Goal: Task Accomplishment & Management: Use online tool/utility

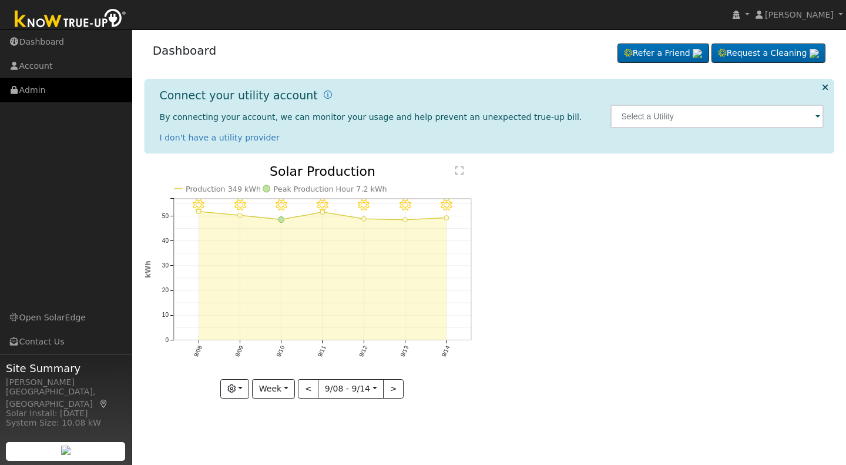
click at [35, 88] on link "Admin" at bounding box center [66, 90] width 132 height 24
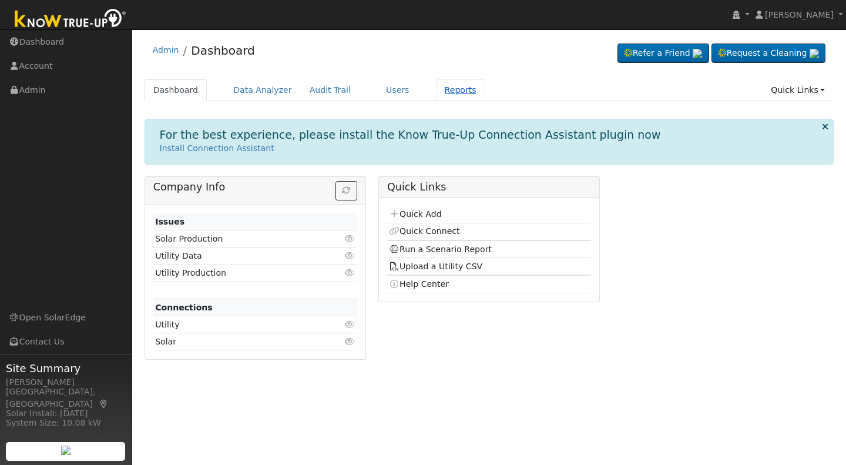
click at [444, 90] on link "Reports" at bounding box center [460, 90] width 49 height 22
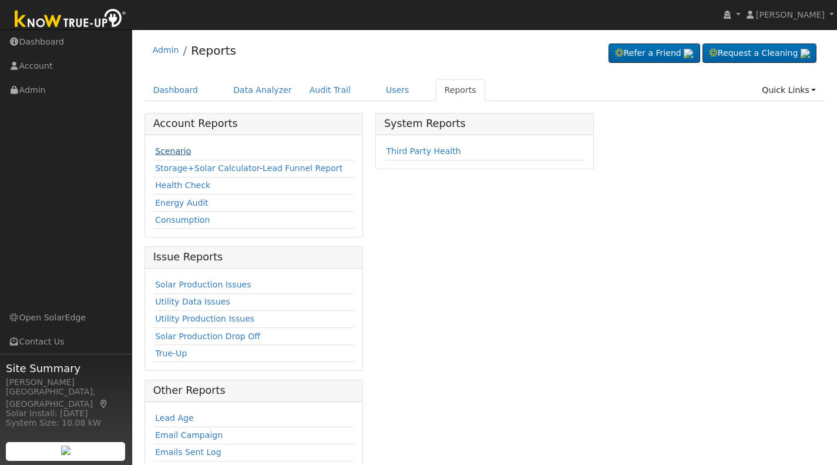
click at [170, 151] on link "Scenario" at bounding box center [173, 150] width 36 height 9
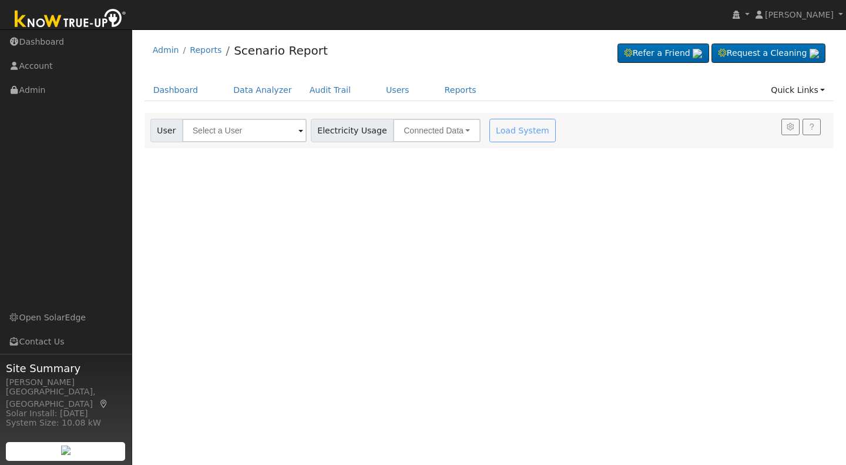
click at [299, 131] on span at bounding box center [301, 132] width 5 height 14
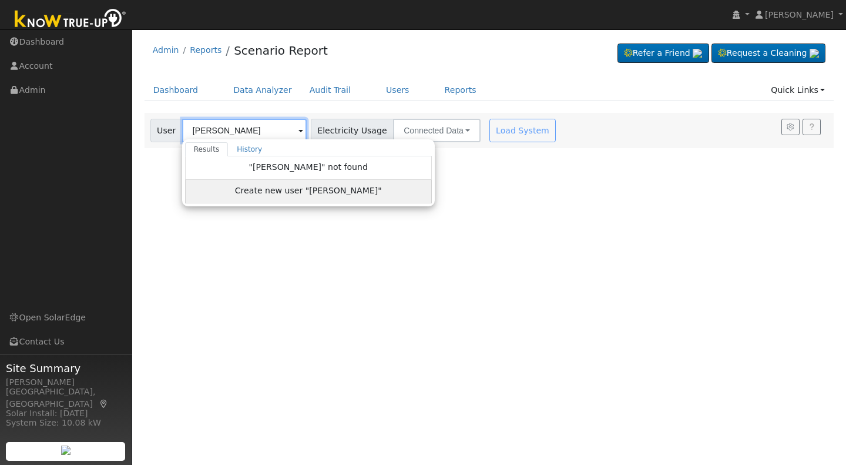
type input "Eddie Urman"
click at [293, 190] on span "Create new user "Eddie Urman"" at bounding box center [308, 192] width 147 height 14
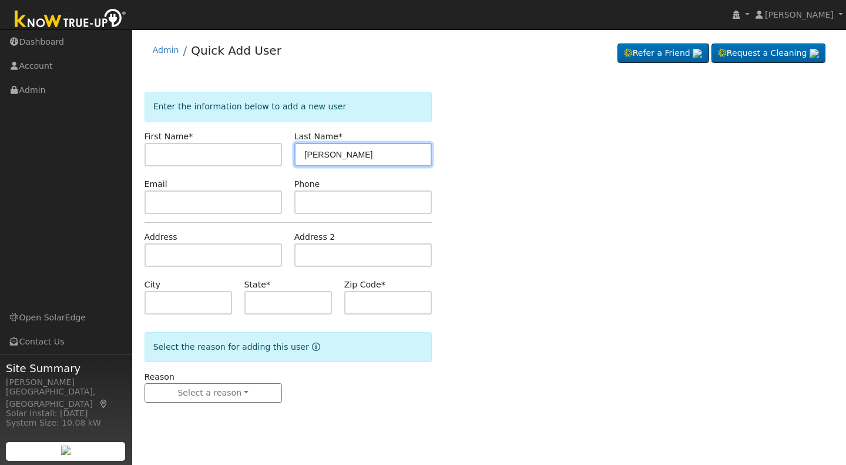
drag, startPoint x: 328, startPoint y: 152, endPoint x: 293, endPoint y: 146, distance: 35.7
click at [293, 146] on div "Last Name * [PERSON_NAME]" at bounding box center [363, 148] width 150 height 36
type input "[PERSON_NAME]"
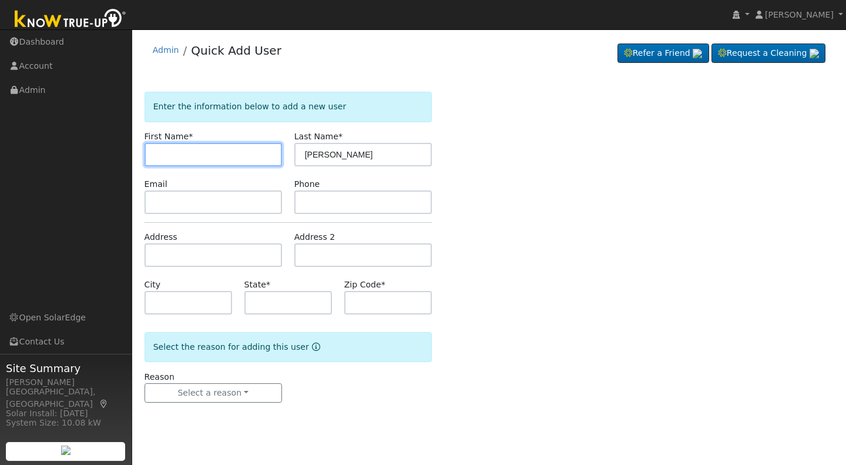
click at [171, 151] on input "text" at bounding box center [214, 155] width 138 height 24
type input "[PERSON_NAME]"
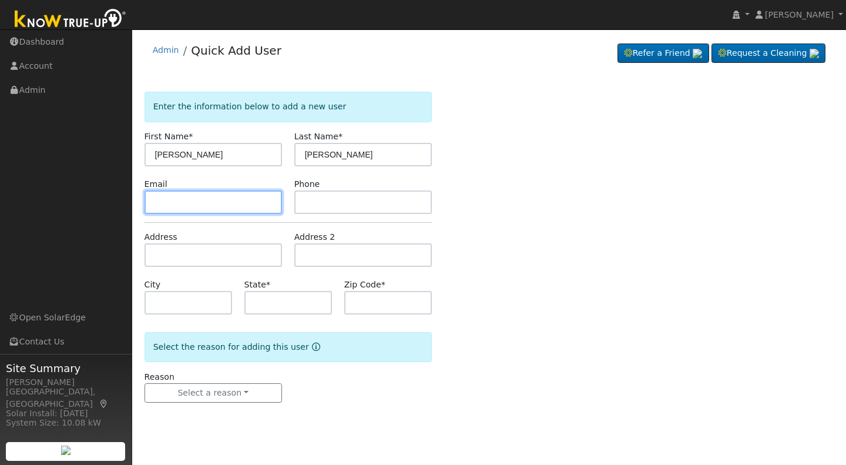
click at [165, 202] on input "text" at bounding box center [214, 202] width 138 height 24
type input "[EMAIL_ADDRESS][DOMAIN_NAME]"
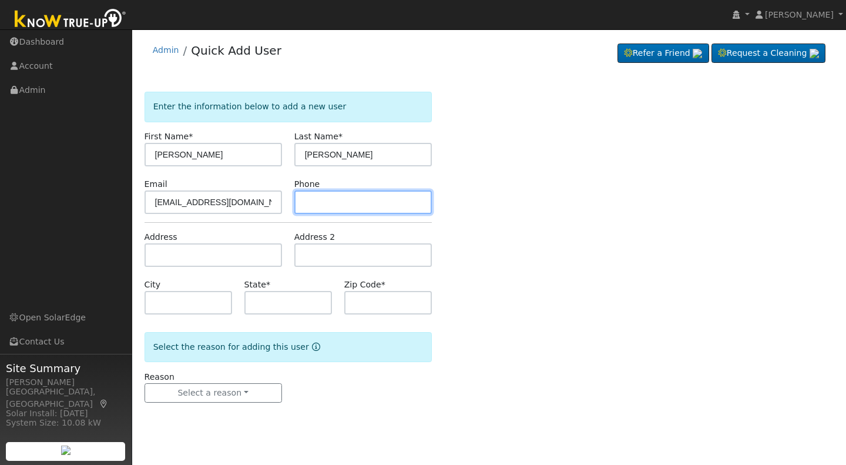
click at [316, 202] on input "text" at bounding box center [363, 202] width 138 height 24
type input "[PHONE_NUMBER]"
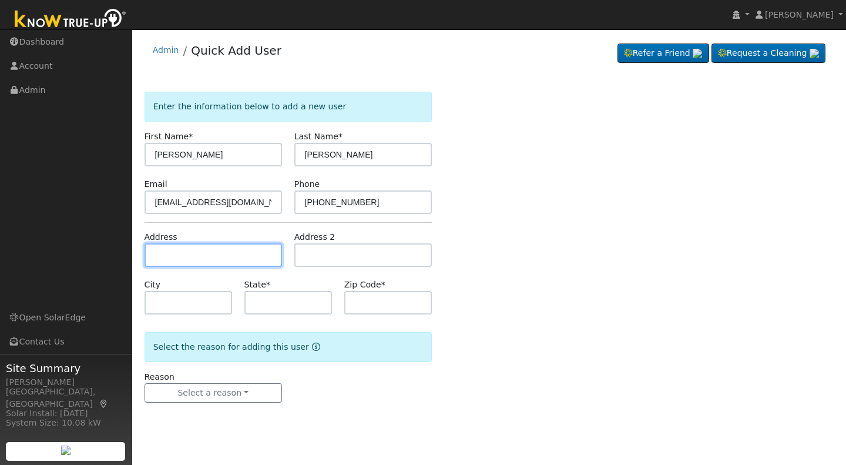
click at [152, 252] on input "text" at bounding box center [214, 255] width 138 height 24
type input "[STREET_ADDRESS]"
type input "Paso [PERSON_NAME]"
type input "CA"
type input "93446"
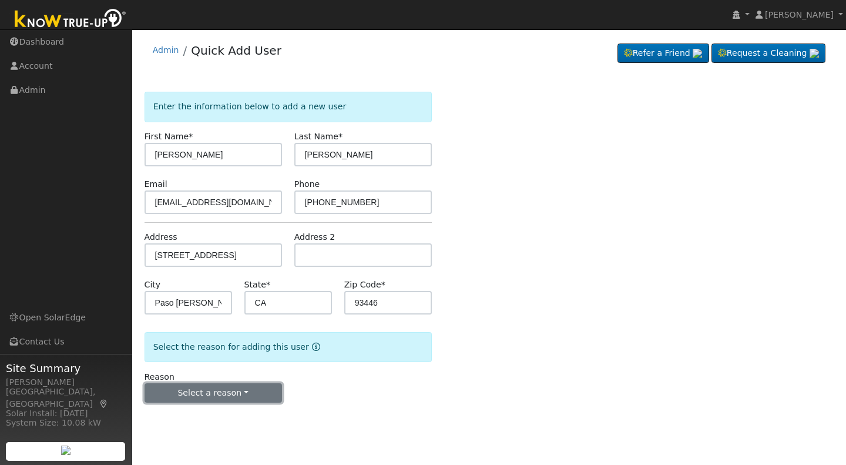
click at [209, 397] on button "Select a reason" at bounding box center [214, 393] width 138 height 20
click at [187, 423] on link "New lead" at bounding box center [210, 417] width 130 height 16
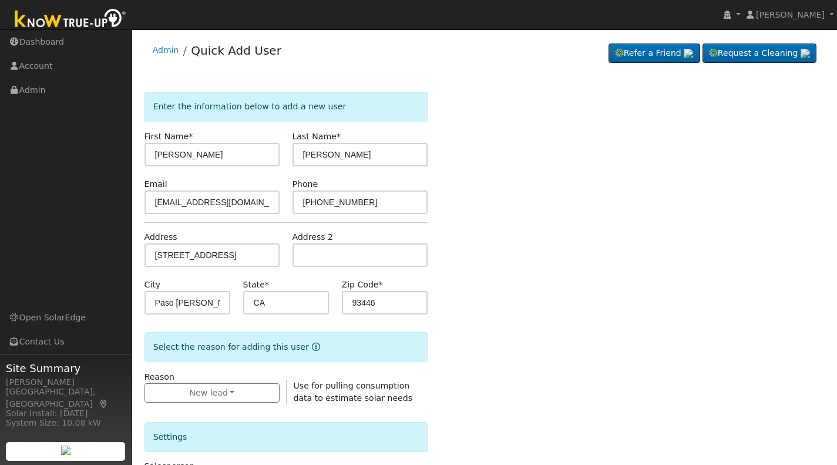
click at [831, 249] on div "Enter the information below to add a new user First Name * [PERSON_NAME] Last N…" at bounding box center [484, 420] width 693 height 683
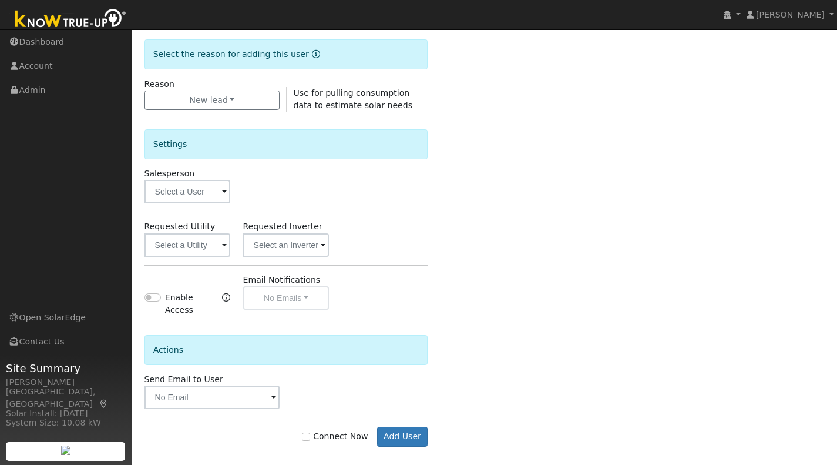
scroll to position [296, 0]
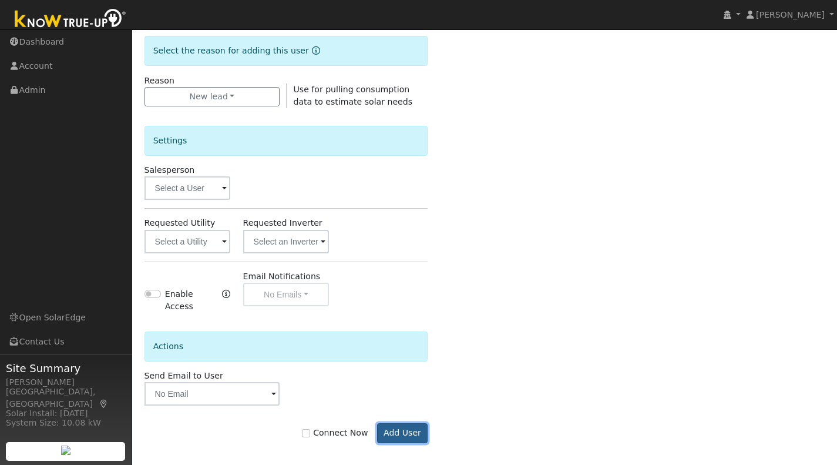
click at [410, 423] on button "Add User" at bounding box center [402, 433] width 51 height 20
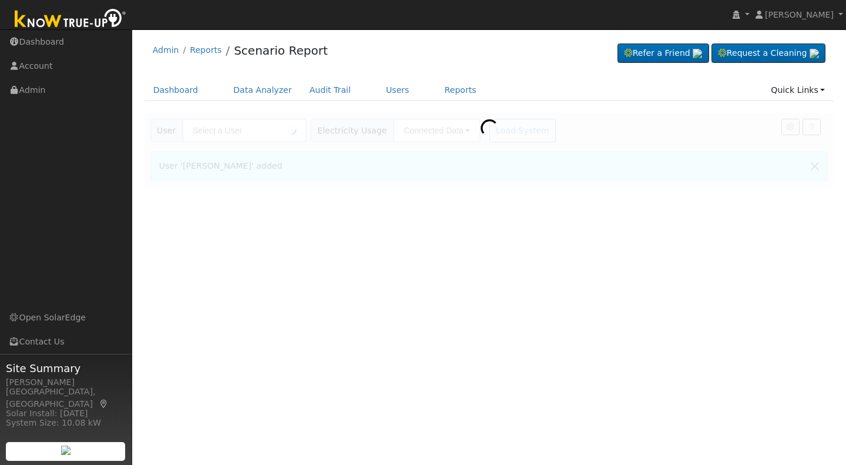
type input "[PERSON_NAME]"
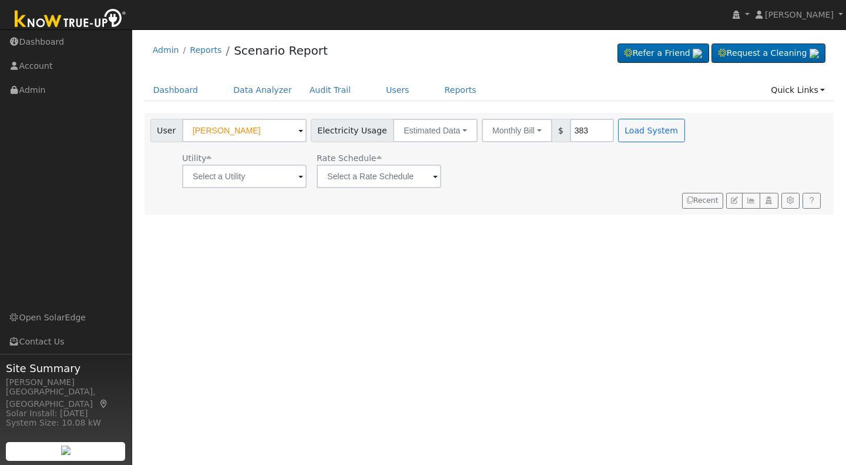
click at [576, 132] on input "383" at bounding box center [592, 131] width 44 height 24
drag, startPoint x: 570, startPoint y: 129, endPoint x: 547, endPoint y: 129, distance: 22.9
click at [547, 129] on div "Monthly Bill Annual Consumption Monthly Bill $ 383423" at bounding box center [548, 131] width 132 height 24
type input "423"
click at [300, 180] on span at bounding box center [301, 177] width 5 height 14
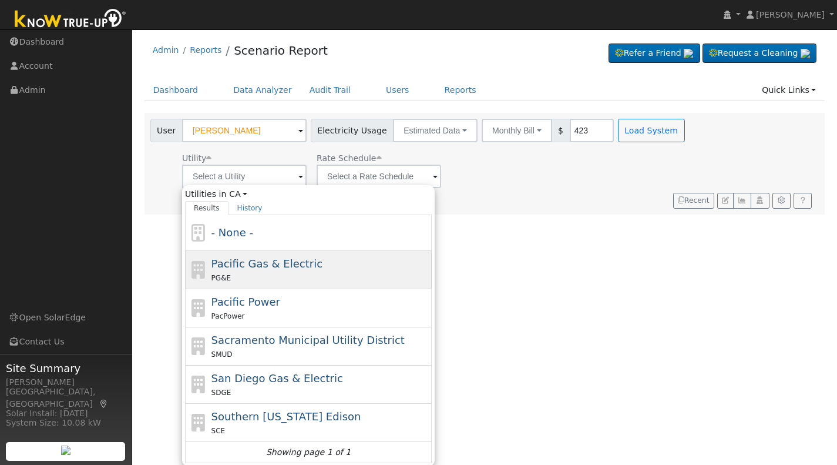
click at [252, 265] on span "Pacific Gas & Electric" at bounding box center [267, 263] width 111 height 12
type input "Pacific Gas & Electric"
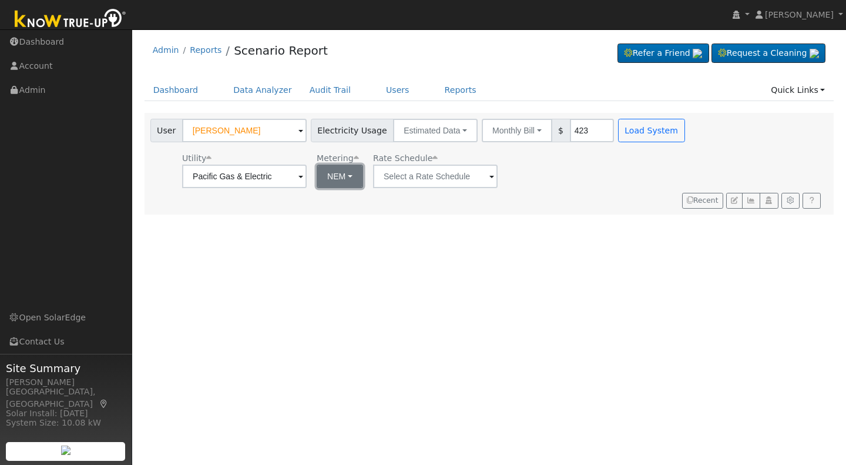
click at [355, 176] on button "NEM" at bounding box center [340, 177] width 46 height 24
click at [336, 224] on link "NBT" at bounding box center [356, 219] width 82 height 16
type input "E-ELEC"
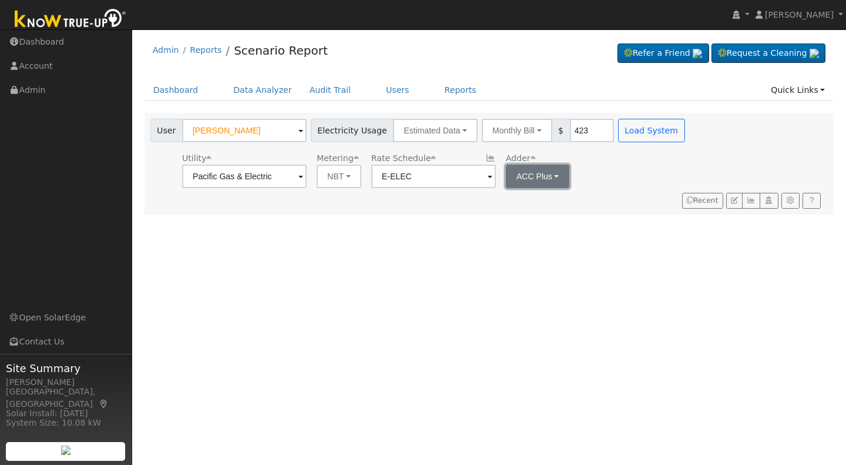
click at [554, 177] on button "ACC Plus" at bounding box center [538, 177] width 64 height 24
click at [520, 242] on link "SB-535" at bounding box center [543, 235] width 82 height 16
click at [634, 130] on button "Load System" at bounding box center [651, 131] width 67 height 24
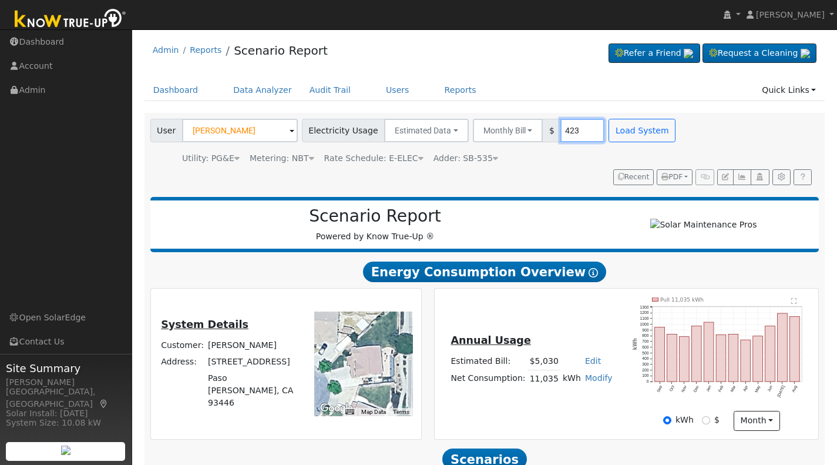
click at [563, 131] on input "423" at bounding box center [583, 131] width 44 height 24
click at [618, 137] on button "Load System" at bounding box center [642, 131] width 67 height 24
click at [566, 132] on input "425" at bounding box center [583, 131] width 44 height 24
click at [612, 131] on button "Load System" at bounding box center [642, 131] width 67 height 24
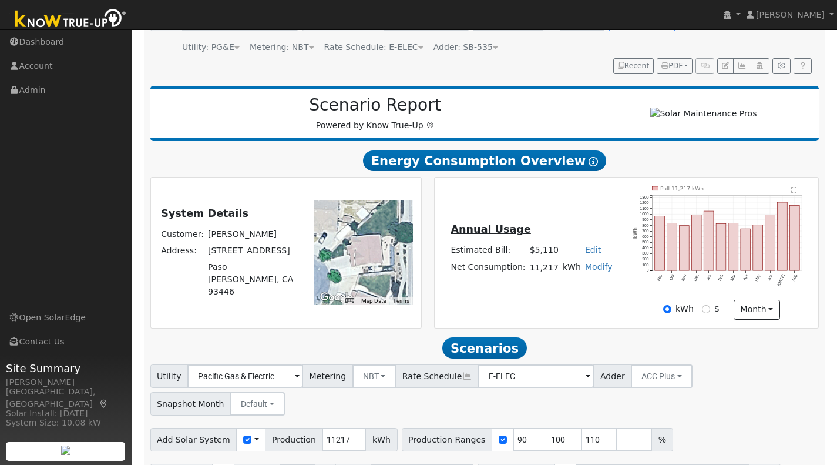
scroll to position [151, 0]
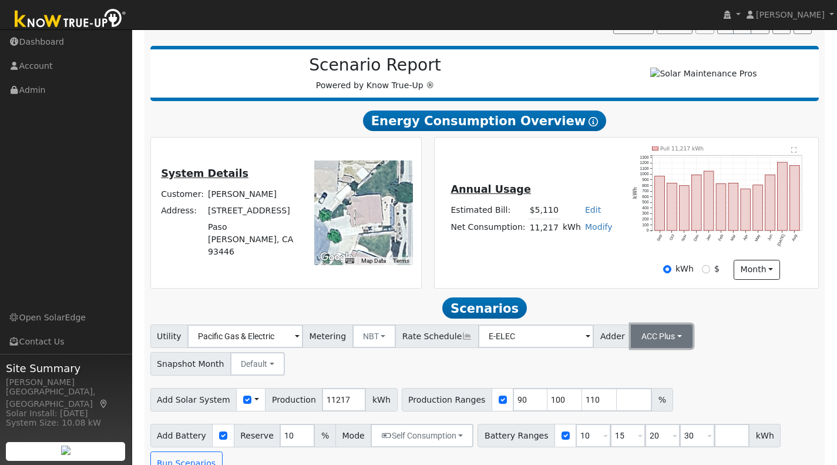
click at [662, 338] on button "ACC Plus" at bounding box center [662, 336] width 62 height 24
click at [628, 401] on link "SB-535" at bounding box center [647, 395] width 82 height 16
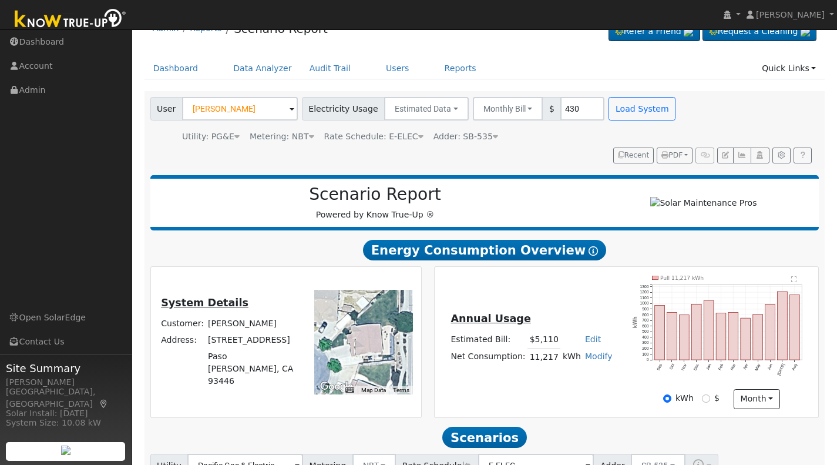
scroll to position [21, 0]
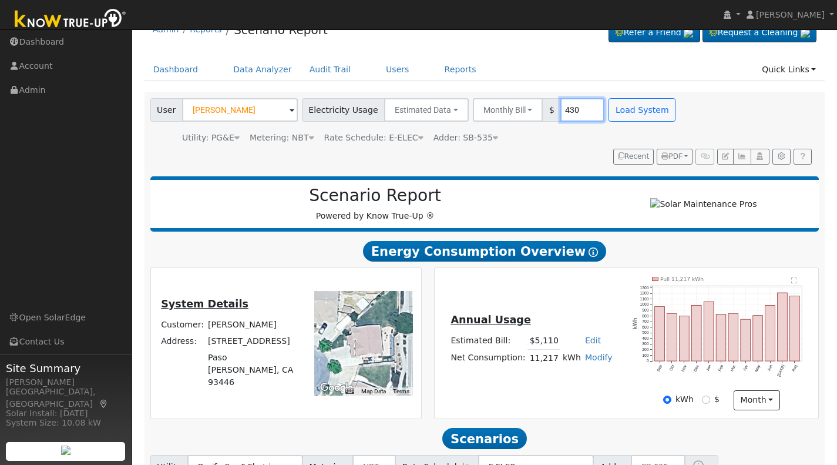
click at [561, 111] on input "430" at bounding box center [583, 110] width 44 height 24
click at [610, 113] on button "Load System" at bounding box center [642, 110] width 67 height 24
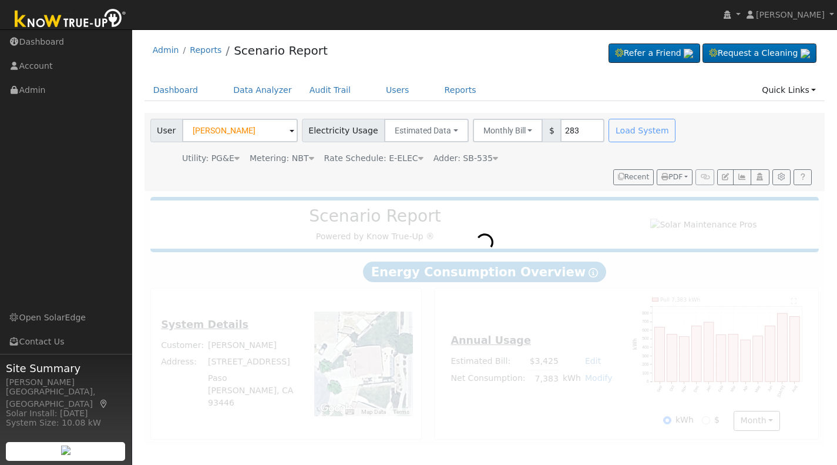
scroll to position [0, 0]
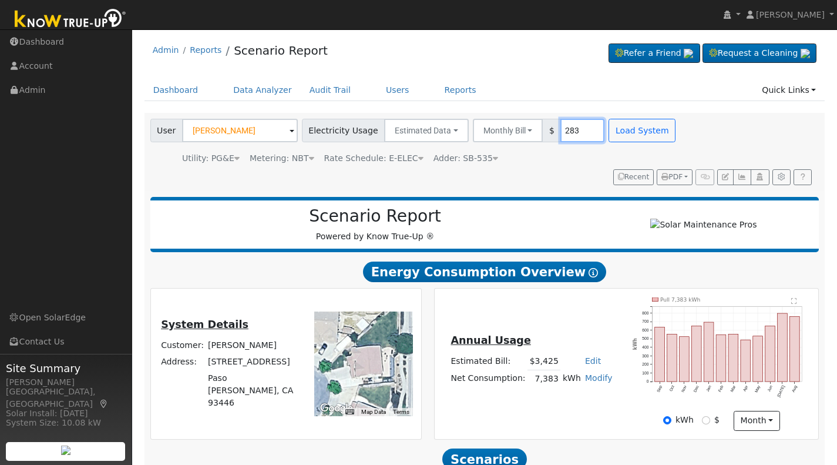
click at [566, 129] on input "283" at bounding box center [583, 131] width 44 height 24
click at [626, 133] on button "Load System" at bounding box center [642, 131] width 67 height 24
click at [568, 130] on input "350" at bounding box center [583, 131] width 44 height 24
click at [621, 135] on button "Load System" at bounding box center [642, 131] width 67 height 24
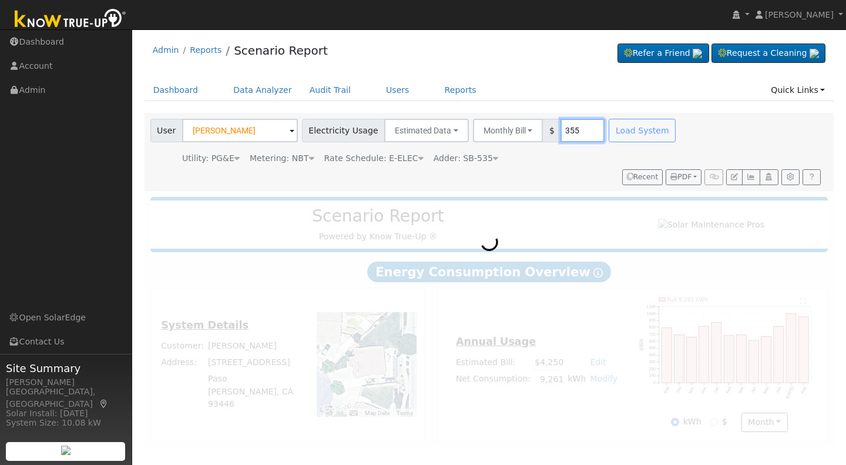
click at [565, 123] on input "355" at bounding box center [583, 131] width 44 height 24
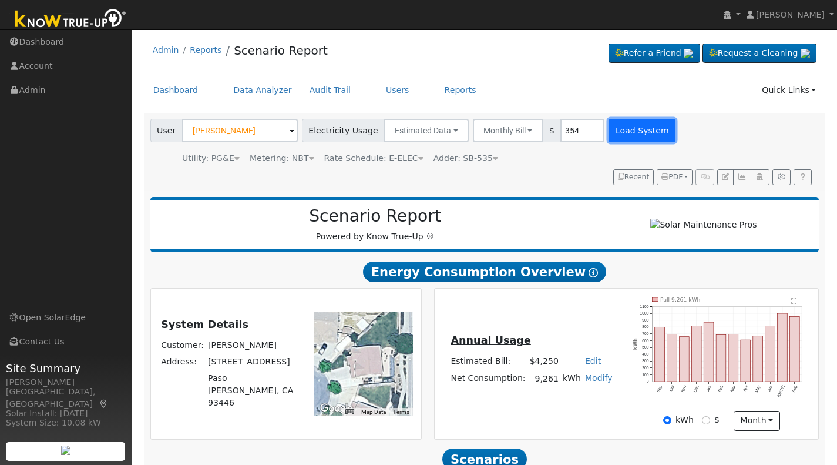
click at [609, 136] on button "Load System" at bounding box center [642, 131] width 67 height 24
click at [566, 128] on input "354" at bounding box center [583, 131] width 44 height 24
type input "353"
click at [609, 138] on button "Load System" at bounding box center [642, 131] width 67 height 24
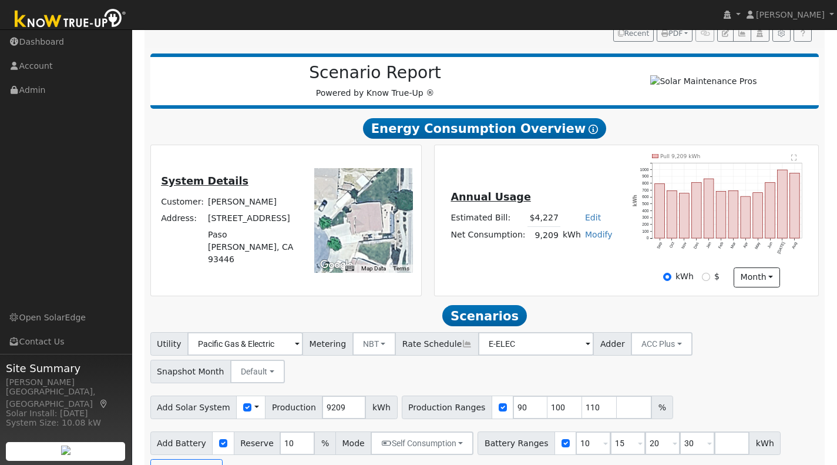
scroll to position [151, 0]
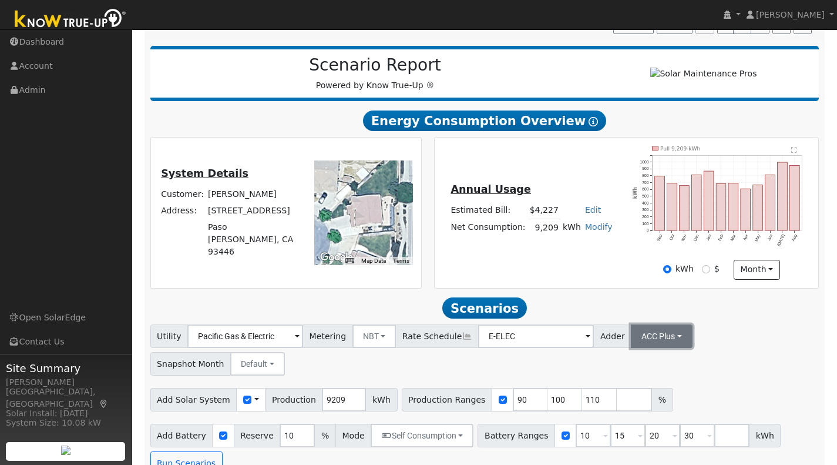
click at [658, 344] on button "ACC Plus" at bounding box center [662, 336] width 62 height 24
click at [627, 399] on link "SB-535" at bounding box center [647, 395] width 82 height 16
click at [617, 407] on input "number" at bounding box center [634, 400] width 35 height 24
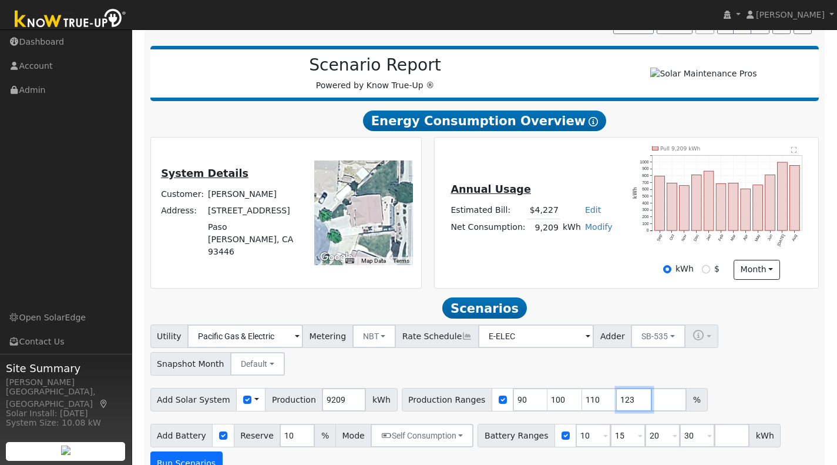
type input "123"
click at [194, 459] on button "Run Scenarios" at bounding box center [186, 463] width 72 height 24
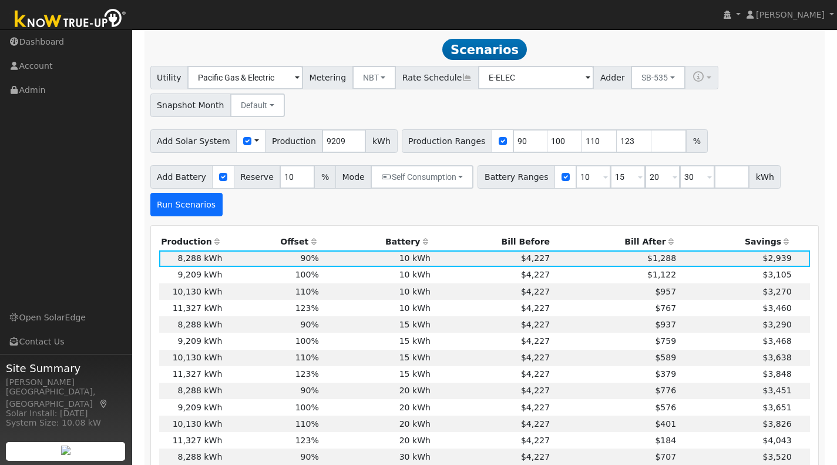
scroll to position [418, 0]
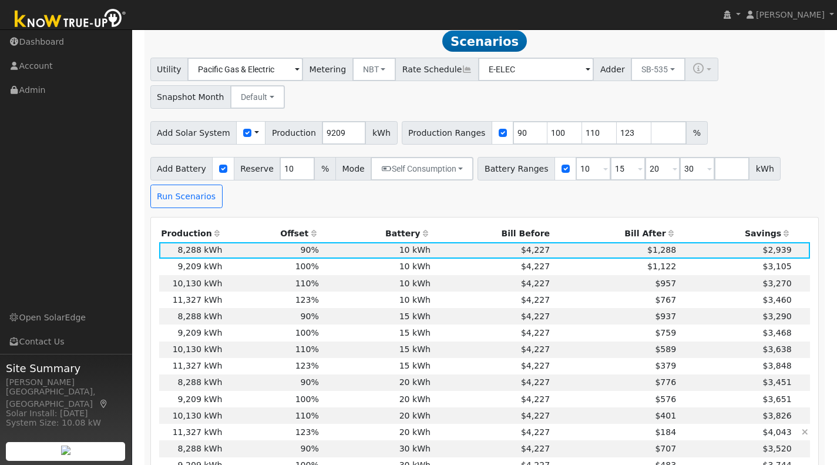
click at [270, 437] on td "123%" at bounding box center [272, 432] width 97 height 16
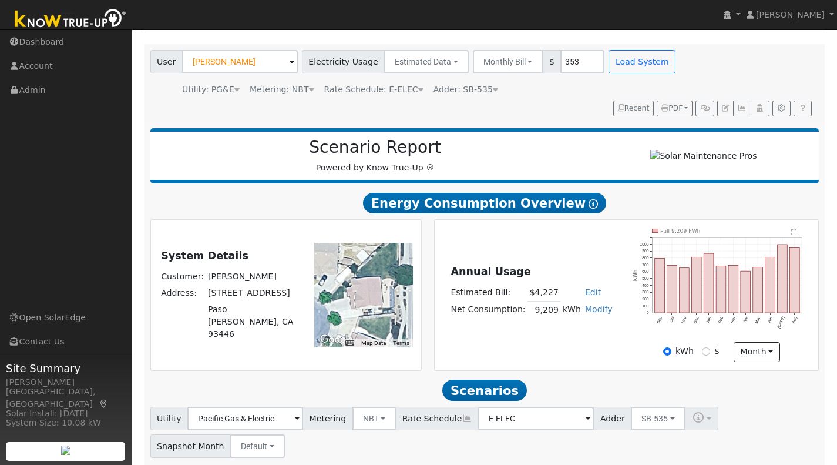
scroll to position [47, 0]
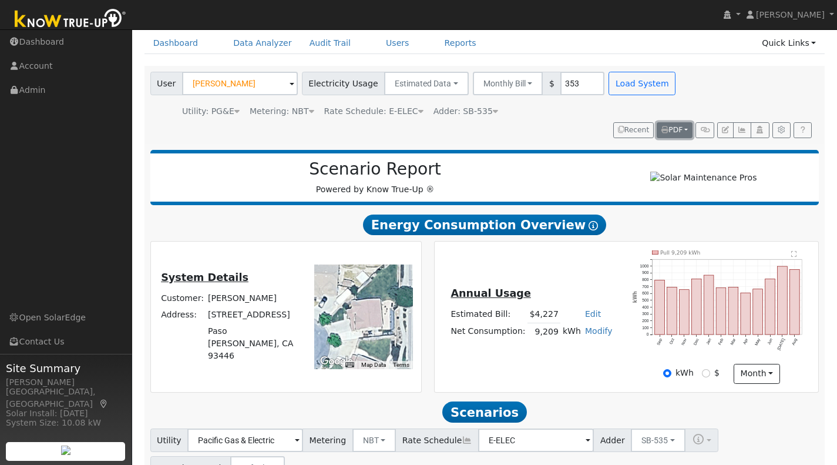
click at [668, 132] on span "PDF" at bounding box center [672, 130] width 21 height 8
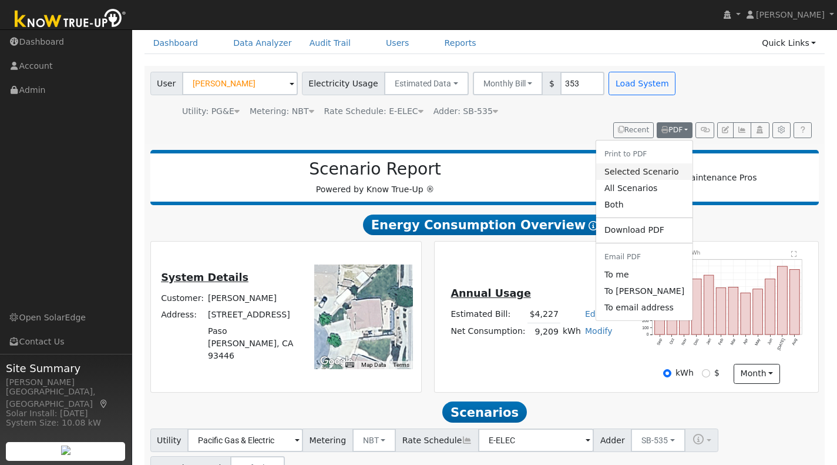
click at [633, 172] on link "Selected Scenario" at bounding box center [644, 171] width 96 height 16
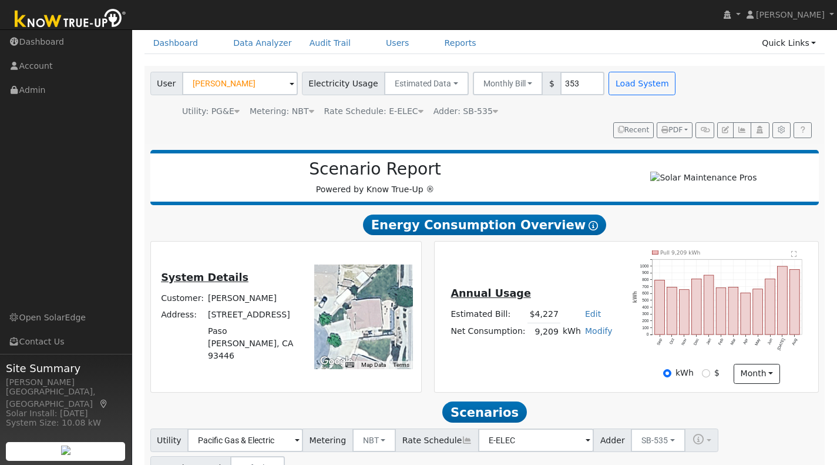
scroll to position [48, 0]
